Goal: Task Accomplishment & Management: Use online tool/utility

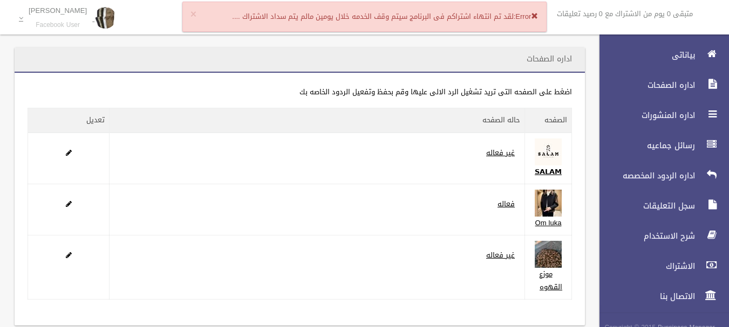
click at [534, 16] on span at bounding box center [534, 15] width 7 height 7
click at [527, 17] on strong "Error:" at bounding box center [525, 16] width 25 height 13
drag, startPoint x: 538, startPoint y: 17, endPoint x: 334, endPoint y: 1, distance: 204.0
click at [537, 16] on span at bounding box center [534, 15] width 7 height 7
click at [194, 14] on button "×" at bounding box center [193, 14] width 6 height 11
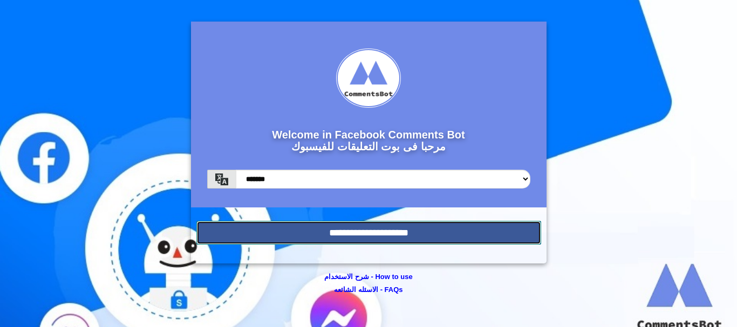
click at [427, 236] on input "**********" at bounding box center [368, 233] width 345 height 24
